Goal: Feedback & Contribution: Leave review/rating

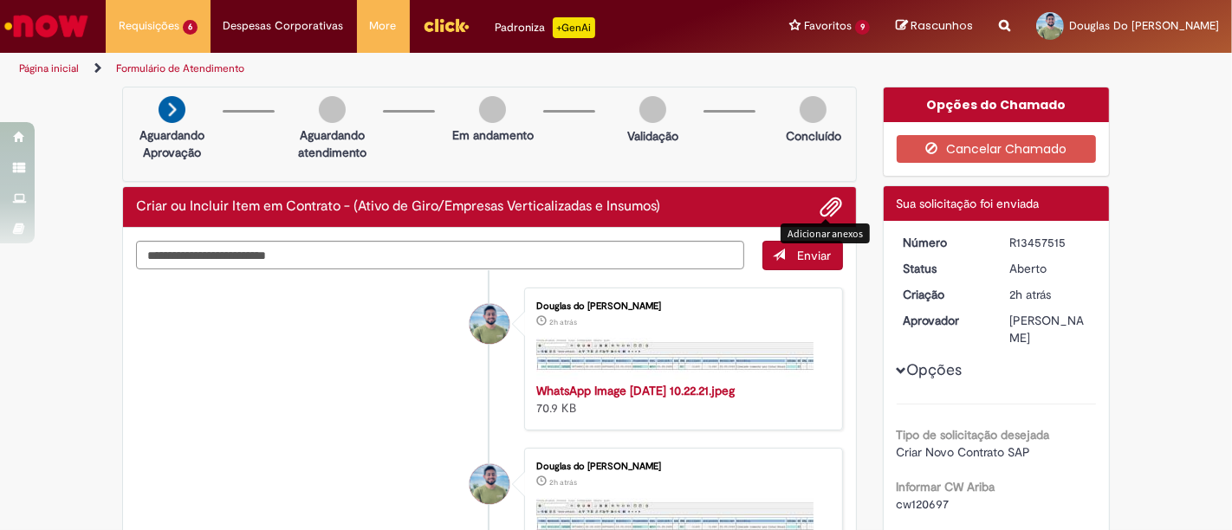
click at [827, 206] on span "Adicionar anexos" at bounding box center [831, 208] width 21 height 21
click at [835, 202] on div "Criar ou Incluir Item em Contrato - (Ativo de Giro/Empresas Verticalizadas e In…" at bounding box center [489, 207] width 733 height 41
click at [811, 205] on li at bounding box center [825, 207] width 36 height 23
click at [824, 208] on span "Adicionar anexos" at bounding box center [831, 208] width 21 height 21
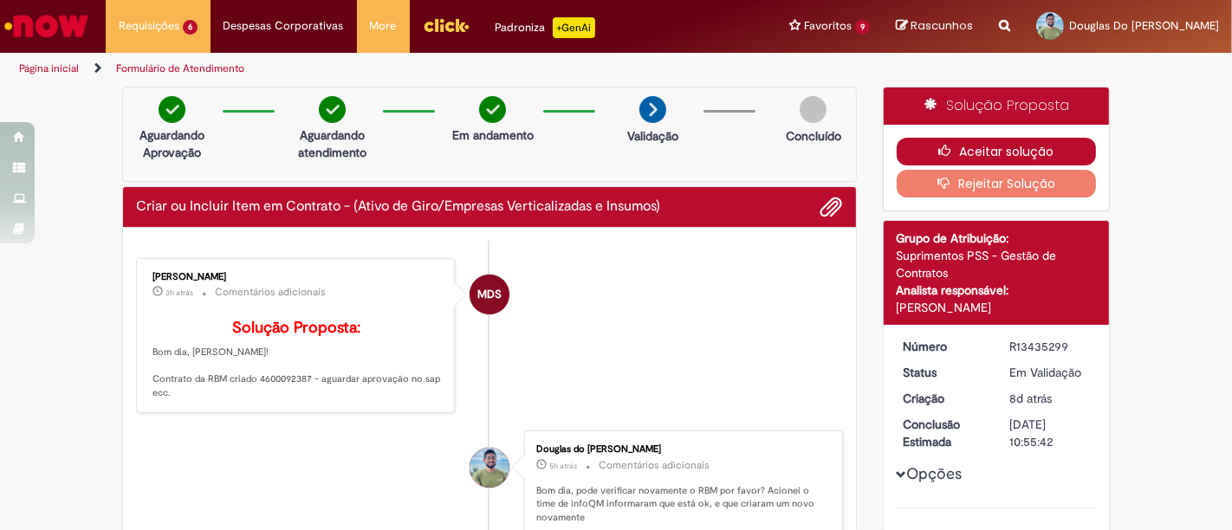
click at [962, 152] on button "Aceitar solução" at bounding box center [997, 152] width 200 height 28
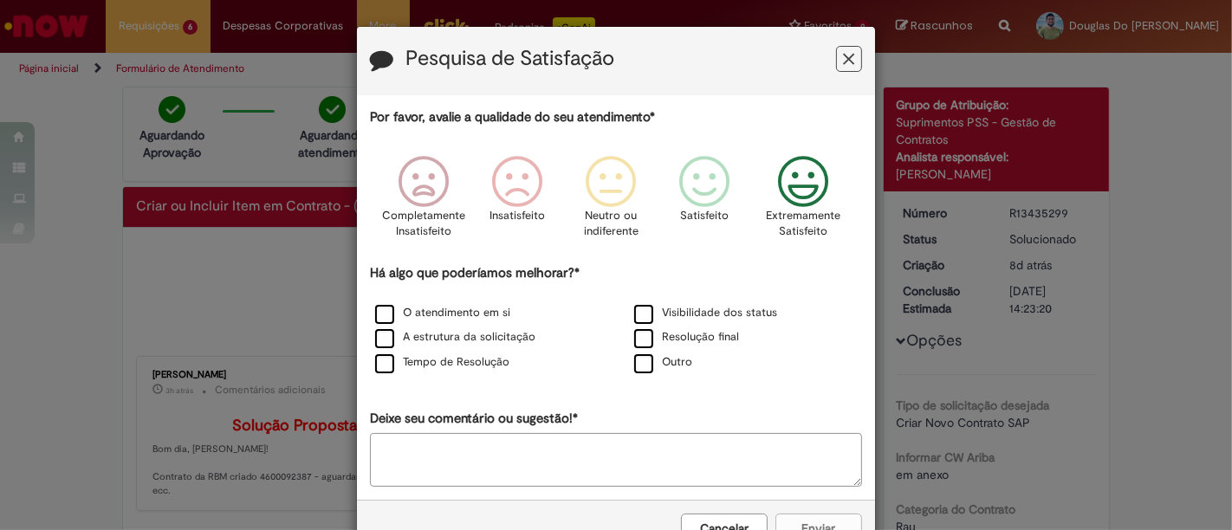
click at [792, 191] on icon "Feedback" at bounding box center [803, 182] width 65 height 52
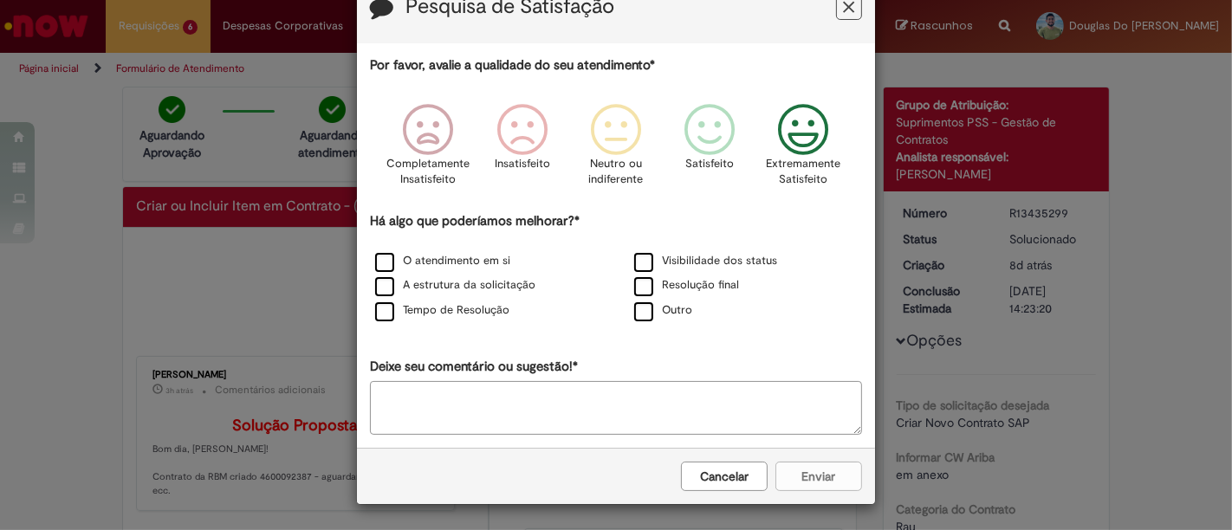
click at [584, 405] on textarea "Deixe seu comentário ou sugestão!*" at bounding box center [616, 408] width 492 height 54
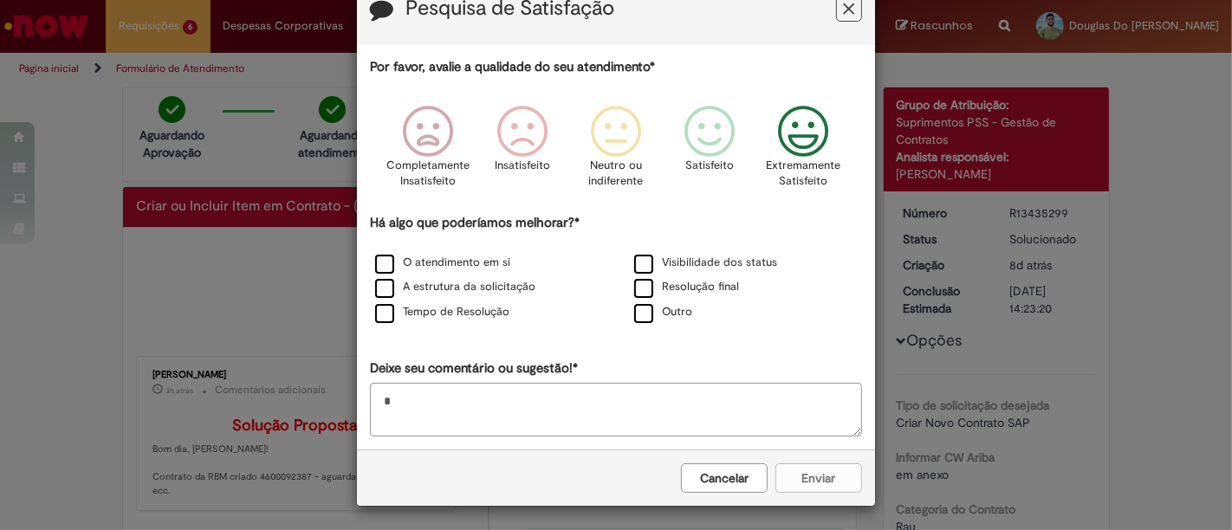
type textarea "*"
drag, startPoint x: 793, startPoint y: 478, endPoint x: 537, endPoint y: 316, distance: 302.6
click at [564, 329] on form "Pesquisa de Satisfação Por favor, avalie a qualidade do seu atendimento* Comple…" at bounding box center [616, 240] width 518 height 529
click at [475, 414] on textarea "*" at bounding box center [616, 409] width 492 height 54
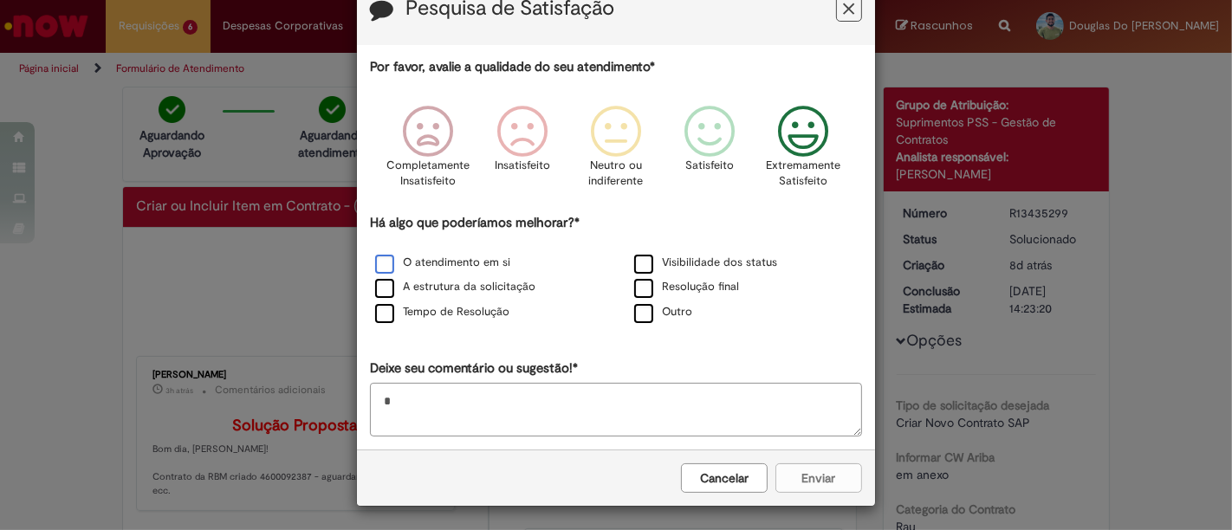
click at [381, 266] on label "O atendimento em si" at bounding box center [442, 263] width 135 height 16
click at [794, 473] on button "Enviar" at bounding box center [818, 477] width 87 height 29
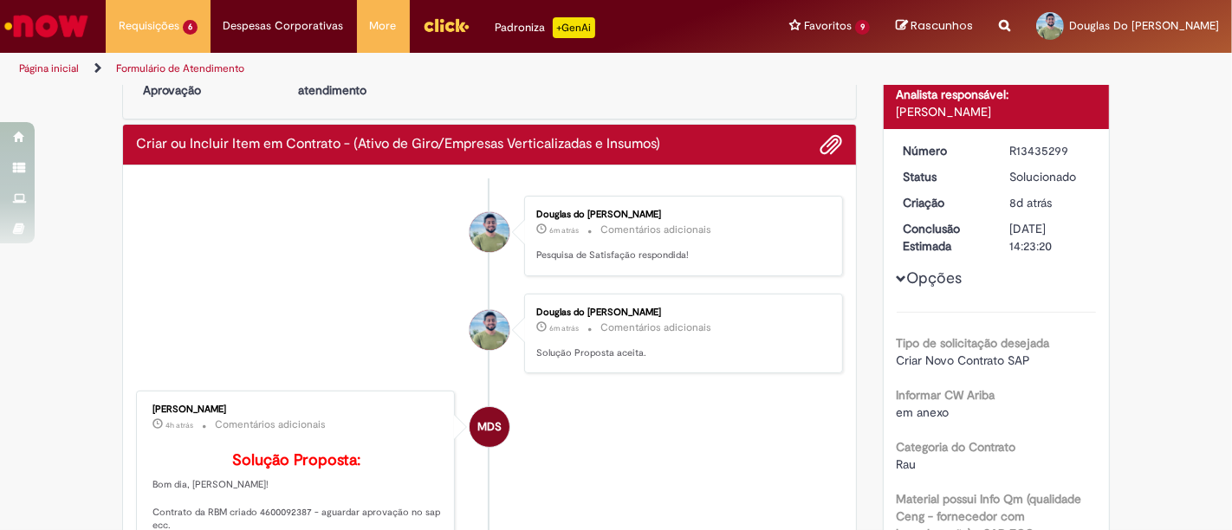
scroll to position [0, 0]
